Goal: Information Seeking & Learning: Learn about a topic

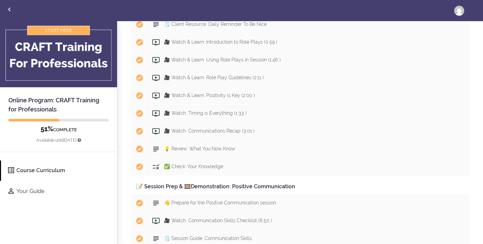
scroll to position [1677, 0]
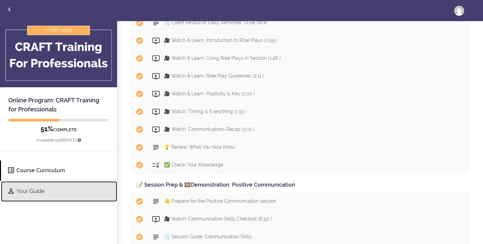
click at [90, 198] on link "Your Guide" at bounding box center [59, 191] width 116 height 20
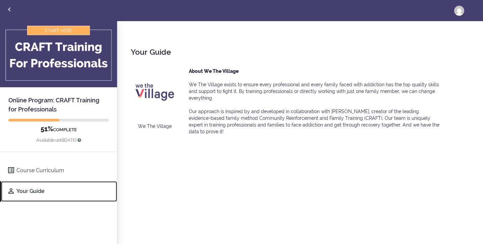
click at [48, 188] on link "Your Guide" at bounding box center [59, 191] width 116 height 20
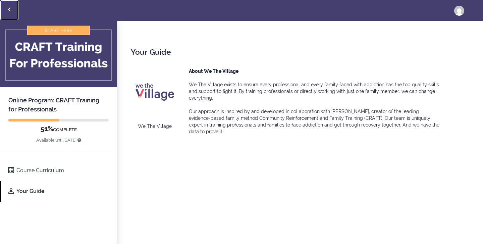
click at [7, 7] on icon "Back to courses" at bounding box center [9, 9] width 8 height 8
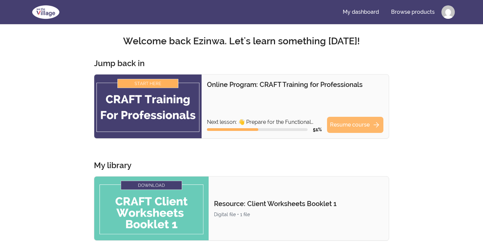
click at [360, 127] on link "Resume course arrow_forward" at bounding box center [355, 125] width 56 height 16
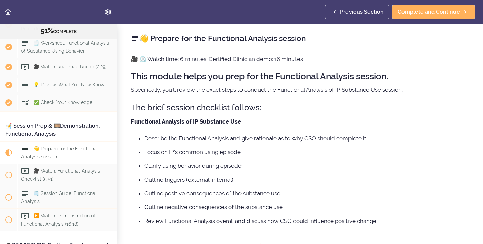
scroll to position [2411, 0]
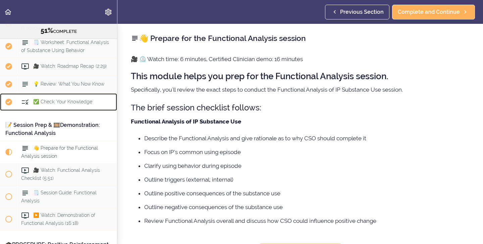
click at [81, 95] on div "✅ Check: Your Knowledge" at bounding box center [67, 102] width 100 height 15
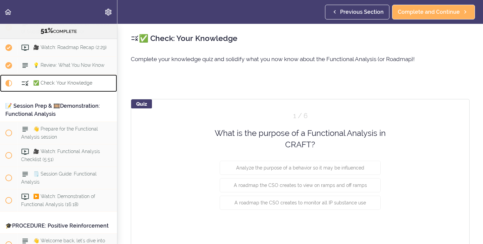
scroll to position [2432, 0]
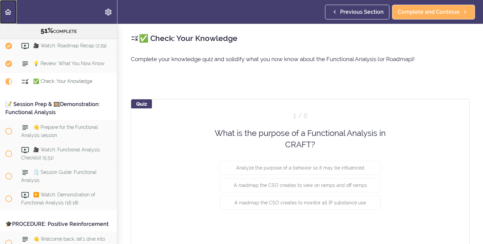
click at [11, 15] on icon "Back to course curriculum" at bounding box center [8, 12] width 8 height 8
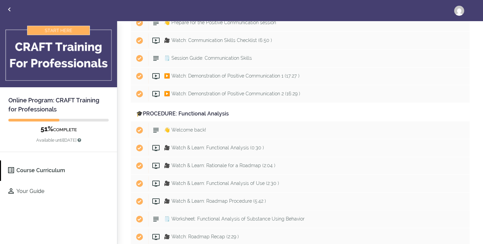
scroll to position [1855, 0]
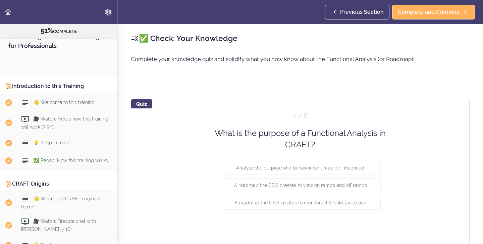
scroll to position [2450, 0]
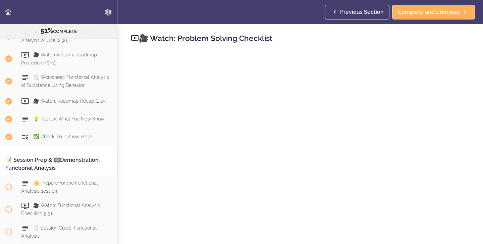
scroll to position [2379, 0]
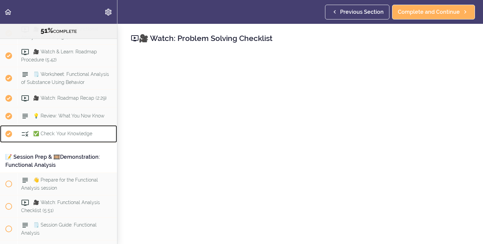
click at [53, 131] on span "✅ Check: Your Knowledge" at bounding box center [62, 133] width 59 height 5
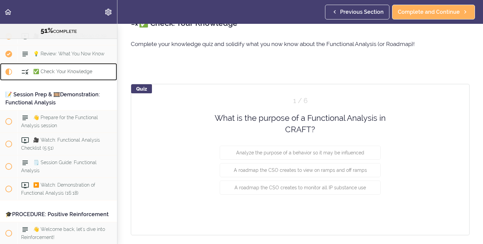
scroll to position [32, 0]
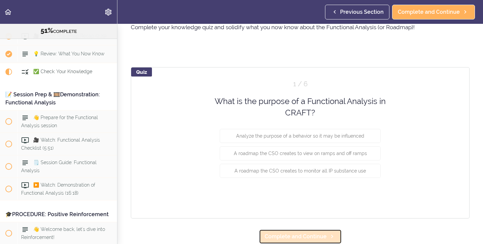
click at [293, 237] on span "Complete and Continue" at bounding box center [296, 236] width 62 height 8
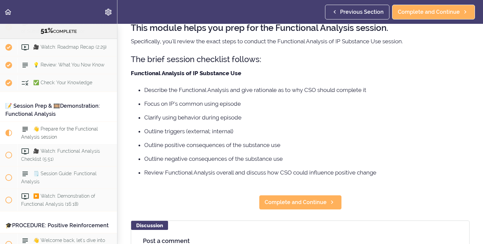
scroll to position [87, 0]
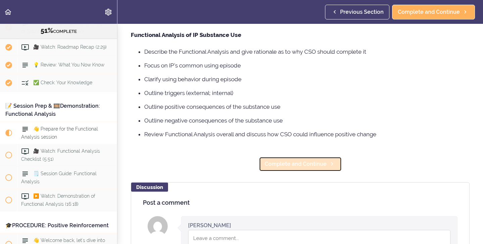
click at [291, 162] on span "Complete and Continue" at bounding box center [296, 164] width 62 height 8
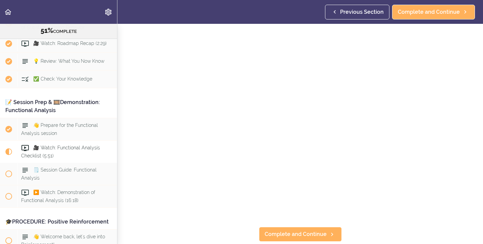
scroll to position [29, 0]
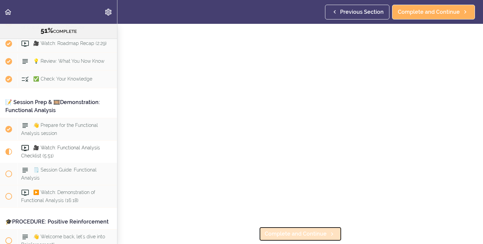
click at [316, 238] on link "Complete and Continue" at bounding box center [300, 233] width 83 height 15
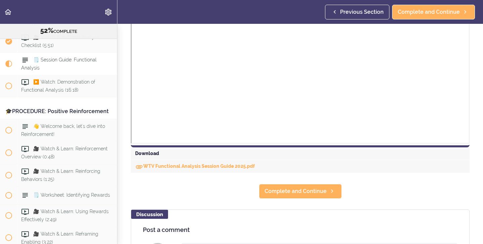
scroll to position [287, 0]
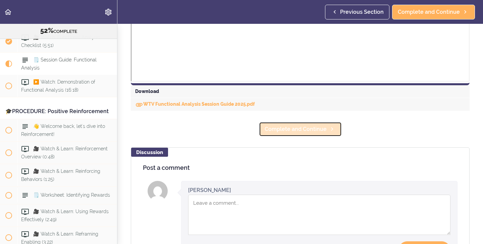
click at [301, 128] on span "Complete and Continue" at bounding box center [296, 129] width 62 height 8
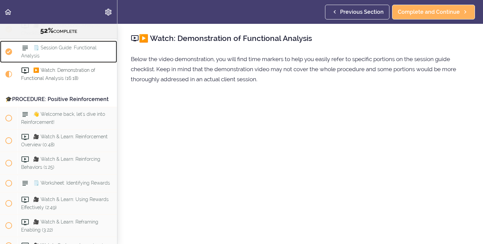
click at [69, 47] on div "🗒️ Session Guide: Functional Analysis" at bounding box center [67, 52] width 100 height 22
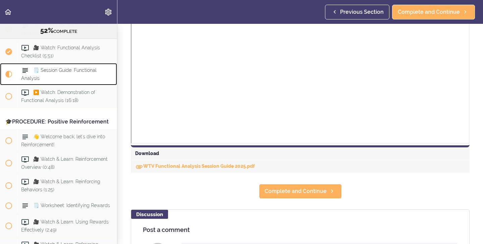
scroll to position [329, 0]
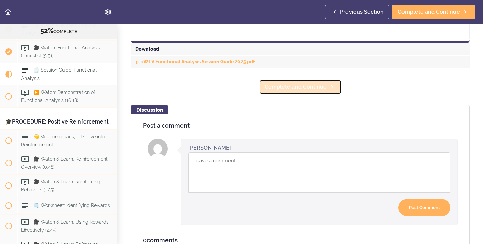
click at [298, 90] on span "Complete and Continue" at bounding box center [296, 87] width 62 height 8
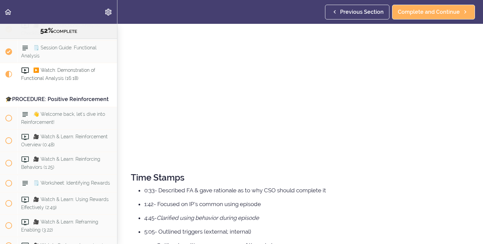
scroll to position [198, 0]
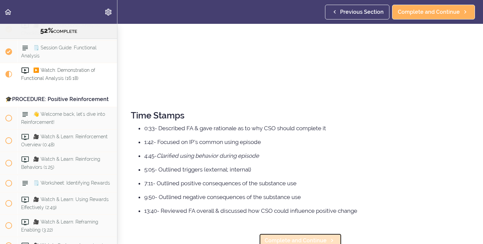
click at [275, 238] on span "Complete and Continue" at bounding box center [296, 240] width 62 height 8
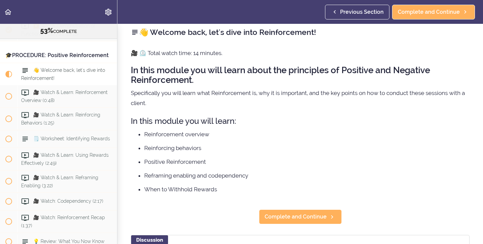
scroll to position [6, 0]
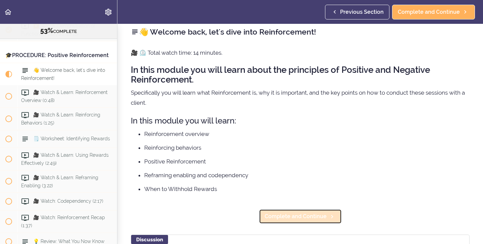
click at [284, 215] on span "Complete and Continue" at bounding box center [296, 216] width 62 height 8
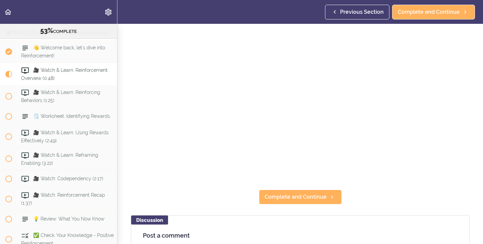
scroll to position [71, 0]
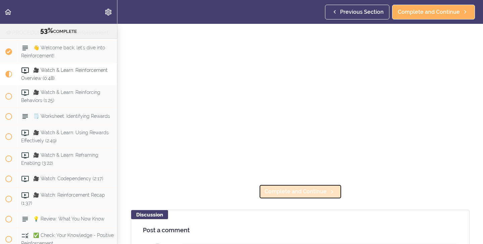
click at [307, 187] on span "Complete and Continue" at bounding box center [296, 191] width 62 height 8
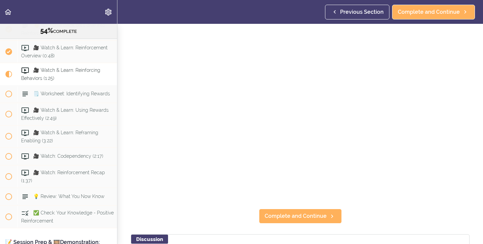
scroll to position [52, 0]
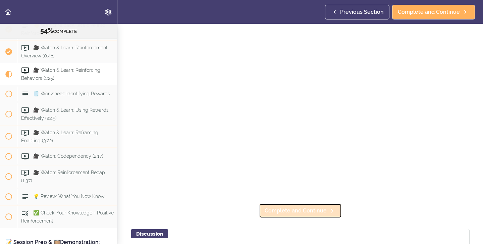
click at [284, 211] on span "Complete and Continue" at bounding box center [296, 211] width 62 height 8
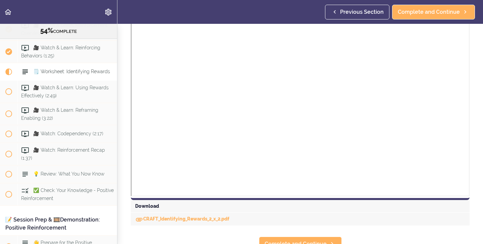
scroll to position [180, 0]
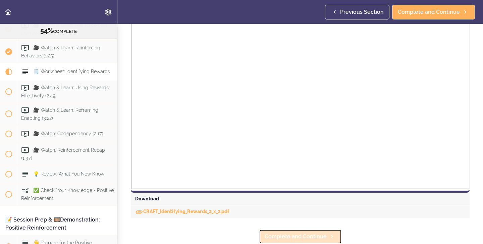
click at [313, 235] on span "Complete and Continue" at bounding box center [296, 236] width 62 height 8
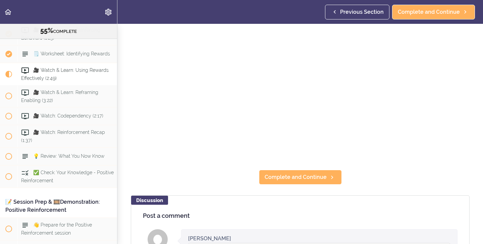
scroll to position [93, 0]
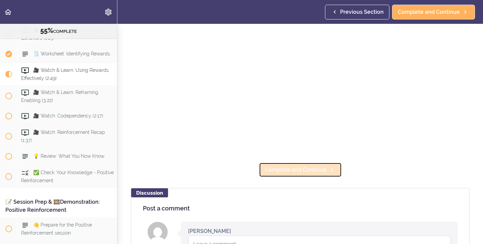
click at [296, 172] on span "Complete and Continue" at bounding box center [296, 170] width 62 height 8
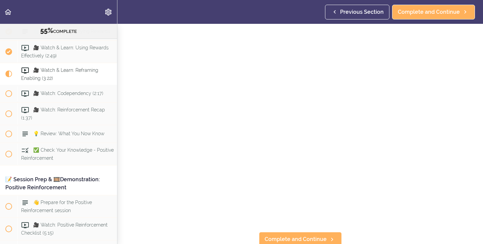
scroll to position [23, 0]
click at [344, 11] on span "Previous Section" at bounding box center [362, 12] width 44 height 8
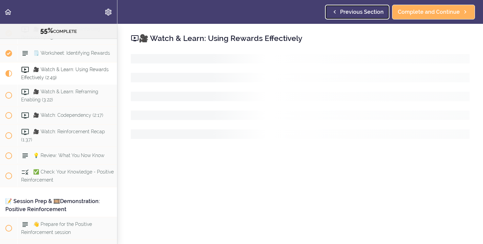
scroll to position [2686, 0]
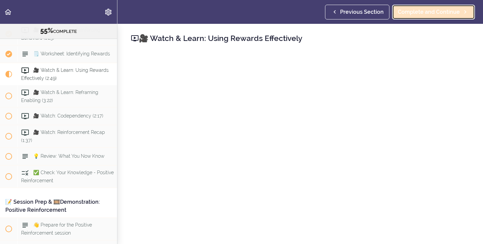
click at [420, 13] on span "Complete and Continue" at bounding box center [429, 12] width 62 height 8
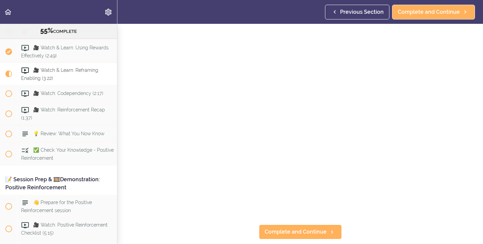
scroll to position [30, 0]
click at [274, 233] on span "Complete and Continue" at bounding box center [296, 232] width 62 height 8
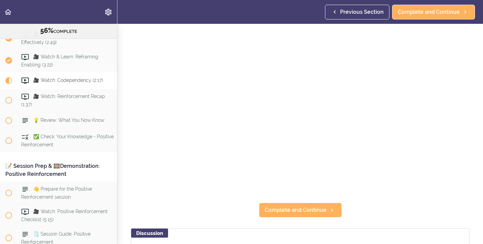
scroll to position [2728, 0]
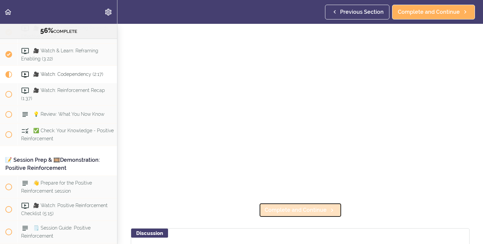
click at [280, 211] on span "Complete and Continue" at bounding box center [296, 210] width 62 height 8
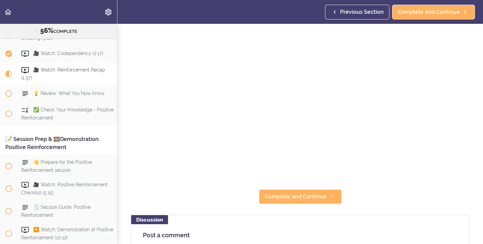
scroll to position [66, 0]
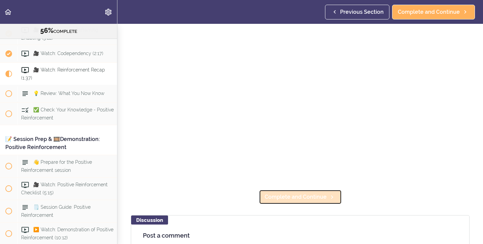
click at [277, 201] on span "Complete and Continue" at bounding box center [296, 197] width 62 height 8
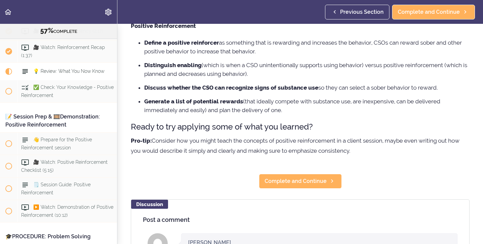
scroll to position [73, 0]
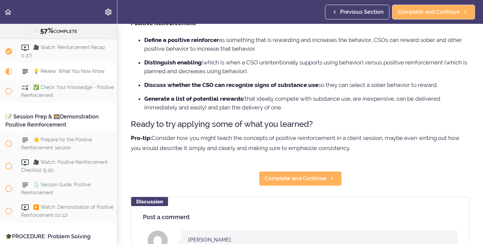
click at [386, 168] on div "💡 Review: What You Now Know Here are some key takeaways. Remember important par…" at bounding box center [300, 60] width 366 height 220
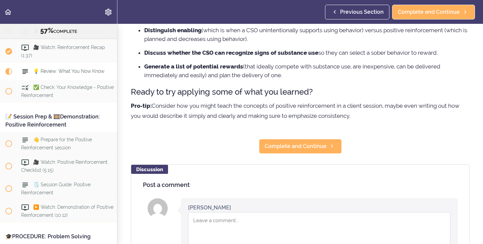
scroll to position [106, 0]
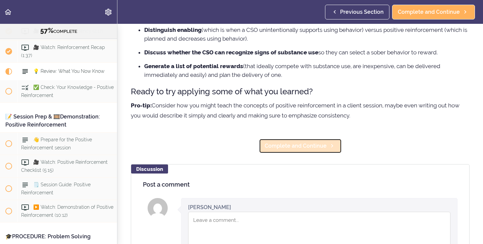
click at [324, 147] on span "Complete and Continue" at bounding box center [296, 146] width 62 height 8
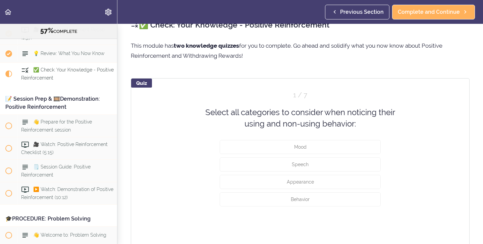
scroll to position [13, 0]
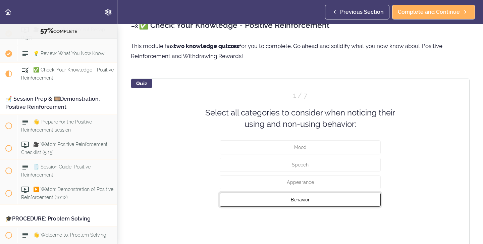
click at [293, 197] on span "Behavior" at bounding box center [300, 199] width 19 height 5
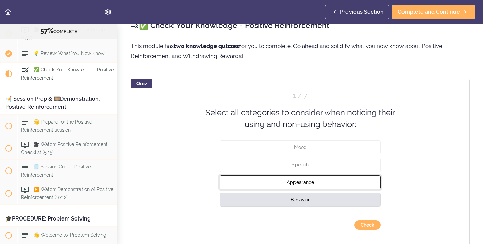
click at [295, 179] on span "Appearance" at bounding box center [300, 181] width 27 height 5
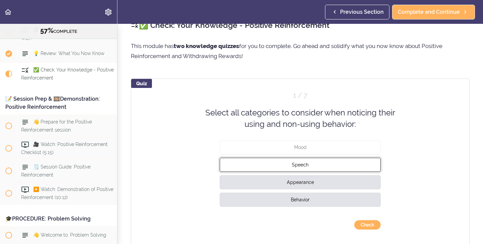
click at [294, 168] on button "Speech" at bounding box center [300, 164] width 161 height 14
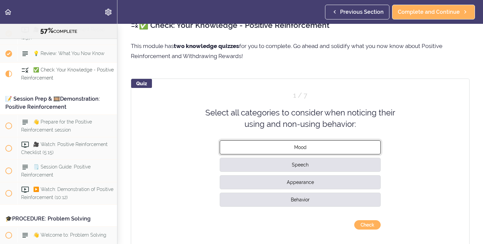
click at [295, 152] on button "Mood" at bounding box center [300, 147] width 161 height 14
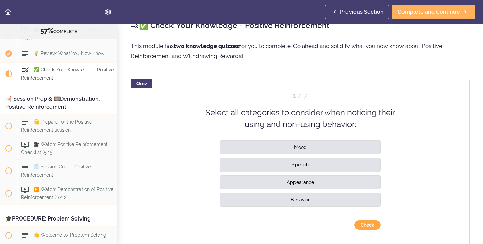
click at [370, 223] on button "Check" at bounding box center [367, 224] width 26 height 9
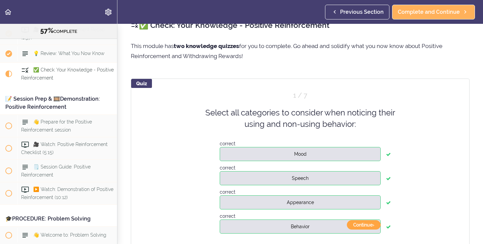
click at [370, 223] on button "Continue ›" at bounding box center [364, 224] width 34 height 9
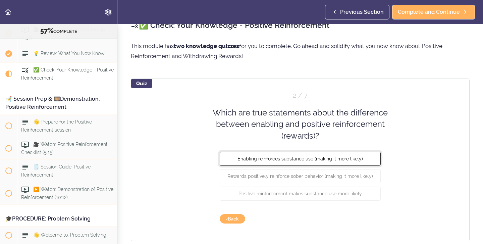
click at [310, 163] on button "Enabling reinforces substance use (making it more likely)" at bounding box center [300, 159] width 161 height 14
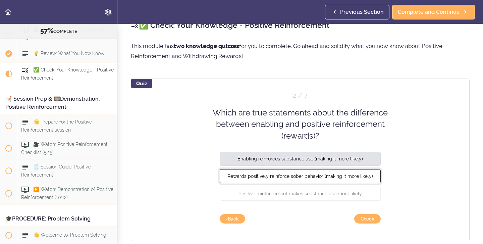
click at [305, 177] on span "Rewards positively reinforce sober behavior (making it more likely)" at bounding box center [300, 175] width 146 height 5
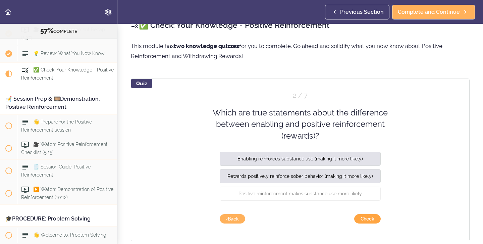
click at [367, 220] on button "Check" at bounding box center [367, 218] width 26 height 9
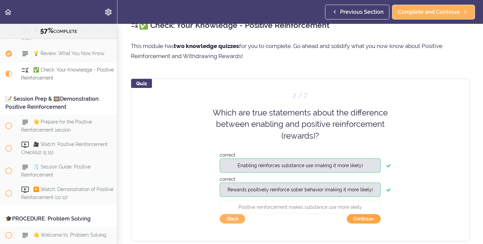
click at [367, 220] on button "Continue ›" at bounding box center [364, 218] width 34 height 9
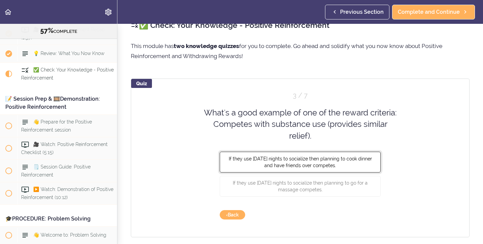
click at [342, 167] on button "If they use Friday nights to socialize then planning to cook dinner and have fr…" at bounding box center [300, 162] width 161 height 21
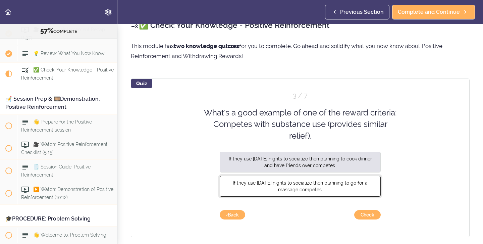
click at [334, 188] on button "If they use Friday nights to socialize then planning to go for a massage compet…" at bounding box center [300, 186] width 161 height 21
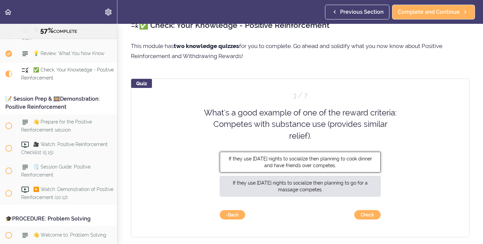
click at [334, 172] on button "If they use Friday nights to socialize then planning to cook dinner and have fr…" at bounding box center [300, 162] width 161 height 21
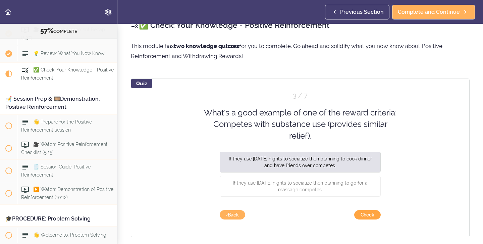
click at [367, 218] on button "Check" at bounding box center [367, 214] width 26 height 9
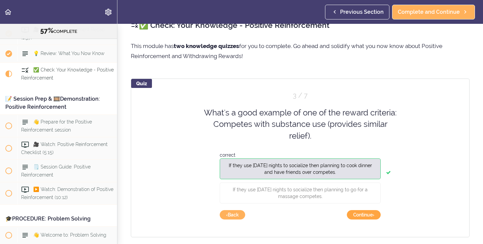
click at [367, 218] on button "Continue ›" at bounding box center [364, 214] width 34 height 9
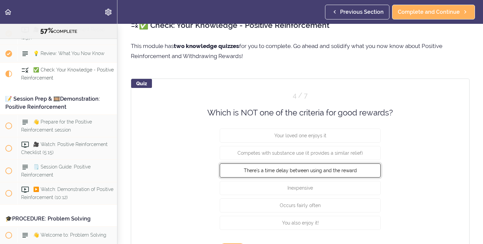
click at [361, 173] on button "There's a time delay between using and the reward" at bounding box center [300, 170] width 161 height 14
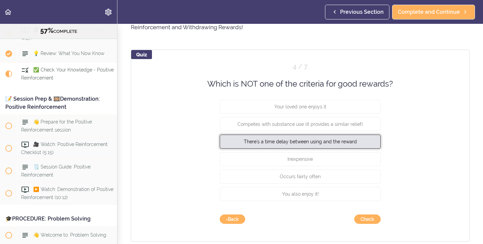
scroll to position [45, 0]
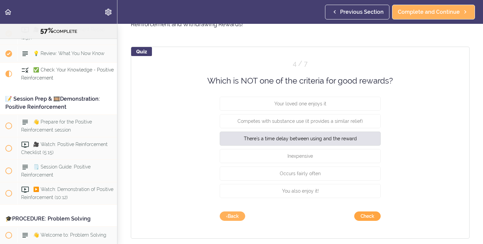
click at [366, 216] on button "Check" at bounding box center [367, 215] width 26 height 9
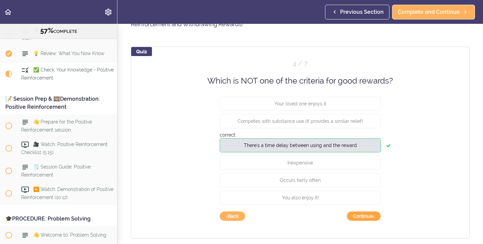
click at [366, 216] on button "Continue ›" at bounding box center [364, 215] width 34 height 9
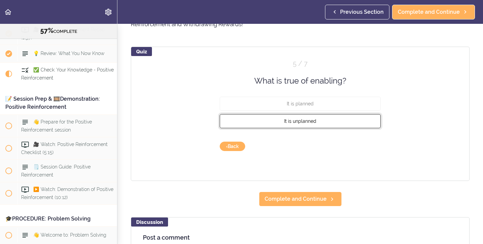
click at [323, 122] on button "It is unplanned" at bounding box center [300, 121] width 161 height 14
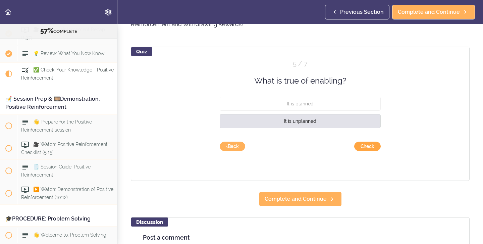
click at [359, 146] on button "Check" at bounding box center [367, 146] width 26 height 9
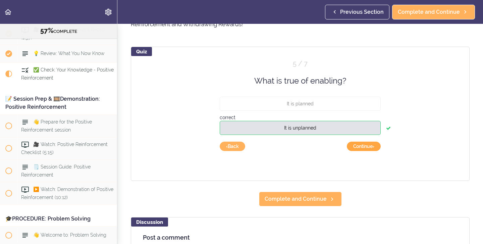
click at [359, 147] on button "Continue ›" at bounding box center [364, 146] width 34 height 9
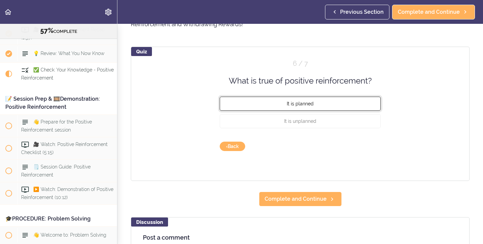
click at [345, 104] on button "It is planned" at bounding box center [300, 104] width 161 height 14
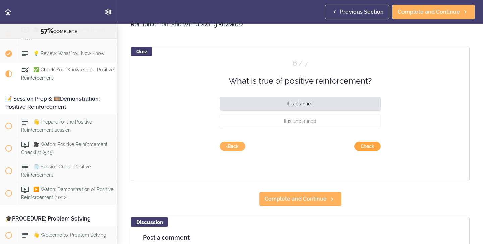
click at [369, 148] on button "Check" at bounding box center [367, 146] width 26 height 9
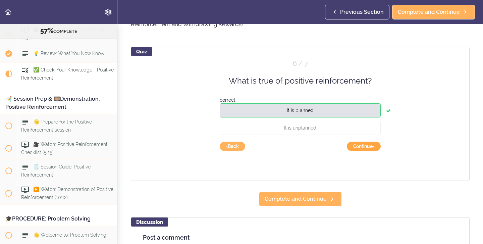
click at [369, 148] on button "Continue ›" at bounding box center [364, 146] width 34 height 9
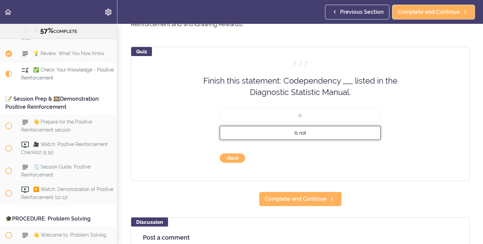
click at [343, 132] on button "Is not" at bounding box center [300, 132] width 161 height 14
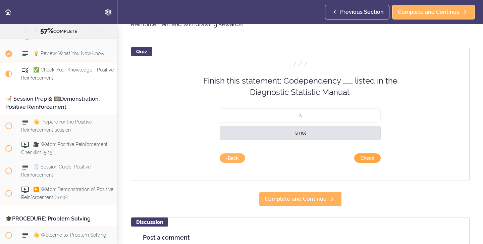
click at [369, 160] on button "Check" at bounding box center [367, 157] width 26 height 9
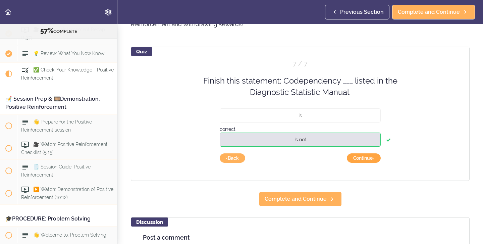
click at [369, 160] on button "Continue ›" at bounding box center [364, 157] width 34 height 9
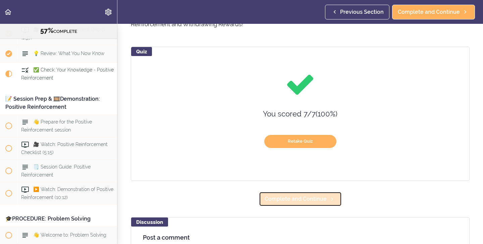
click at [312, 200] on span "Complete and Continue" at bounding box center [296, 199] width 62 height 8
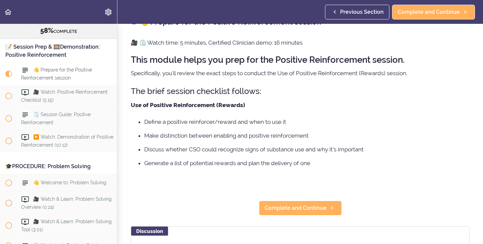
scroll to position [16, 0]
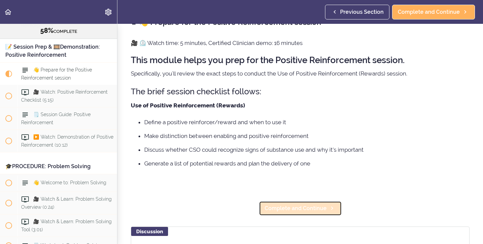
click at [273, 208] on span "Complete and Continue" at bounding box center [296, 208] width 62 height 8
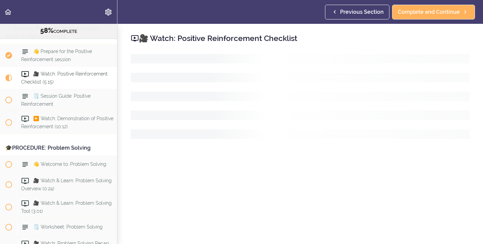
scroll to position [2863, 0]
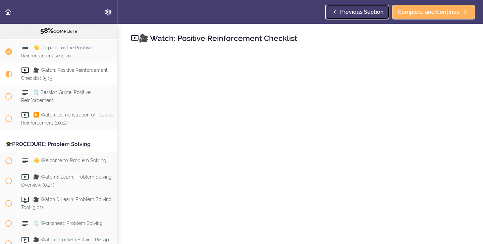
click at [370, 12] on span "Previous Section" at bounding box center [362, 12] width 44 height 8
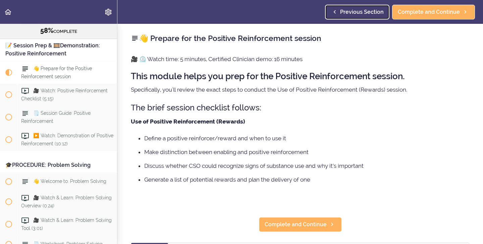
scroll to position [2841, 0]
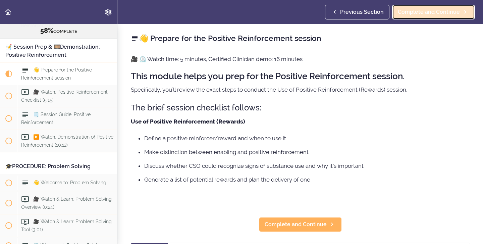
click at [406, 13] on span "Complete and Continue" at bounding box center [429, 12] width 62 height 8
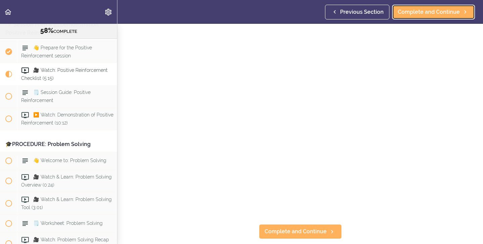
scroll to position [33, 0]
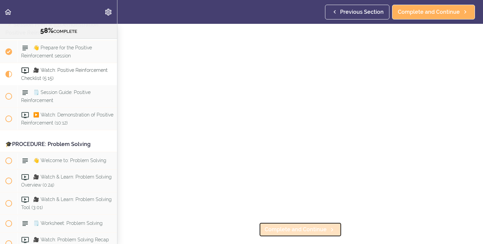
click at [294, 231] on span "Complete and Continue" at bounding box center [296, 229] width 62 height 8
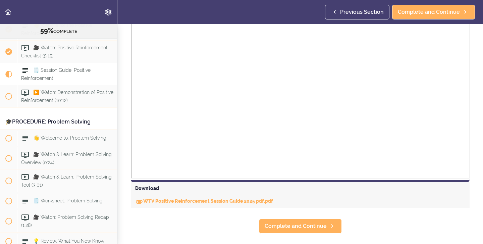
scroll to position [191, 0]
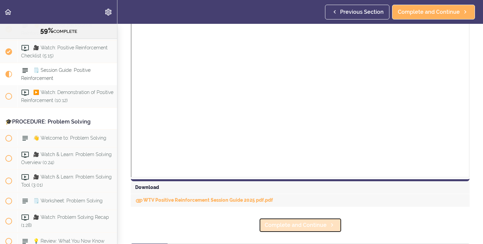
click at [295, 227] on span "Complete and Continue" at bounding box center [296, 225] width 62 height 8
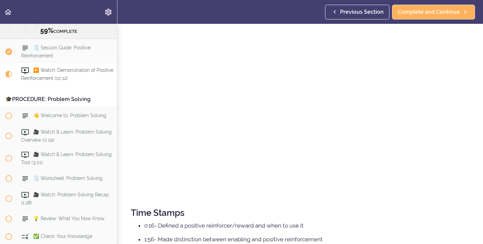
scroll to position [101, 0]
click at [356, 13] on span "Previous Section" at bounding box center [362, 12] width 44 height 8
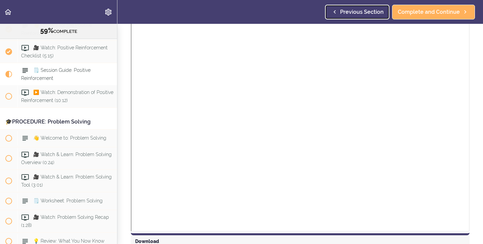
scroll to position [137, 0]
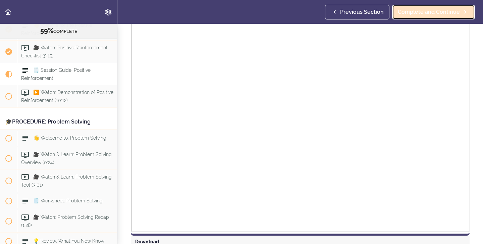
click at [414, 14] on span "Complete and Continue" at bounding box center [429, 12] width 62 height 8
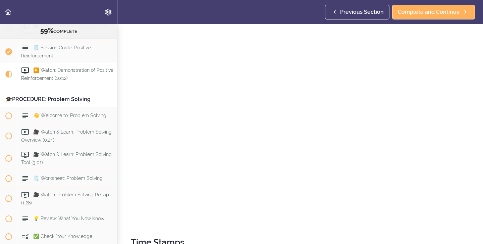
scroll to position [71, 0]
